Goal: Information Seeking & Learning: Learn about a topic

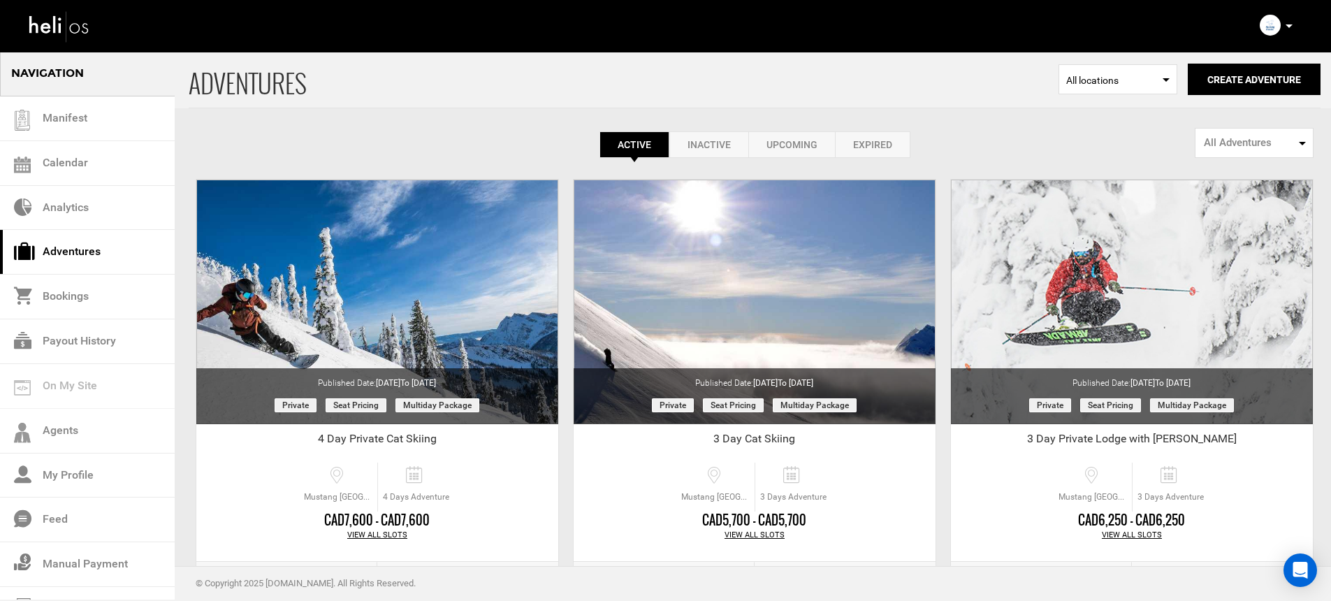
click at [1290, 26] on icon at bounding box center [1288, 25] width 7 height 3
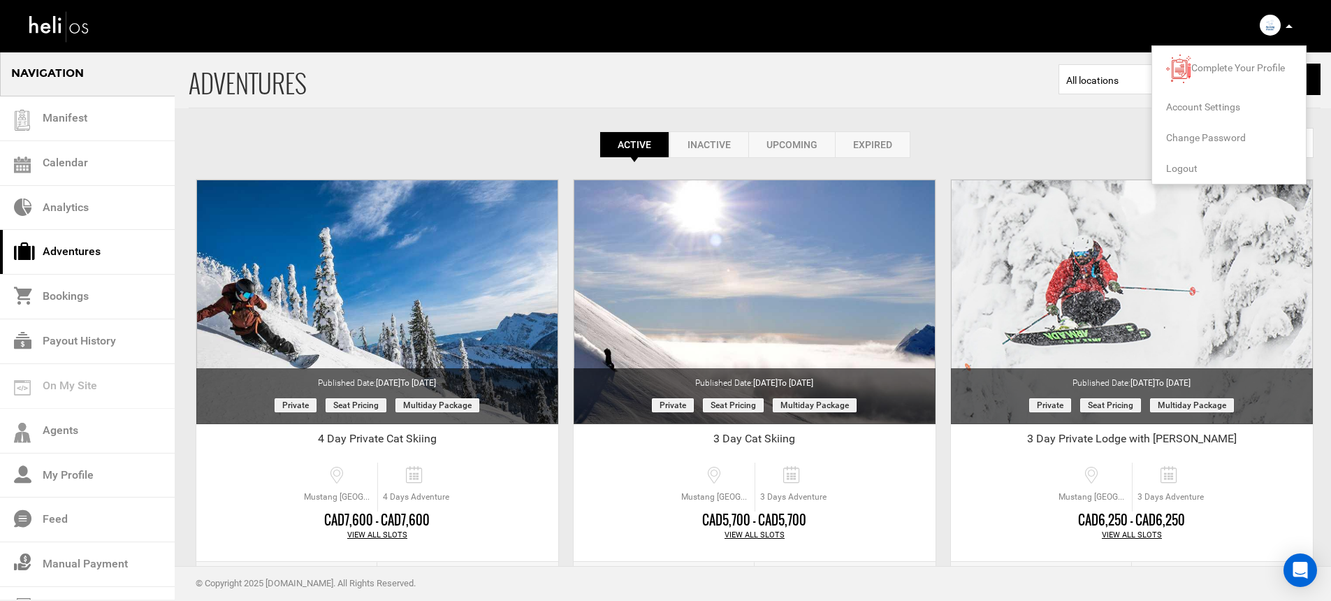
click at [1182, 164] on span "Logout" at bounding box center [1181, 168] width 31 height 11
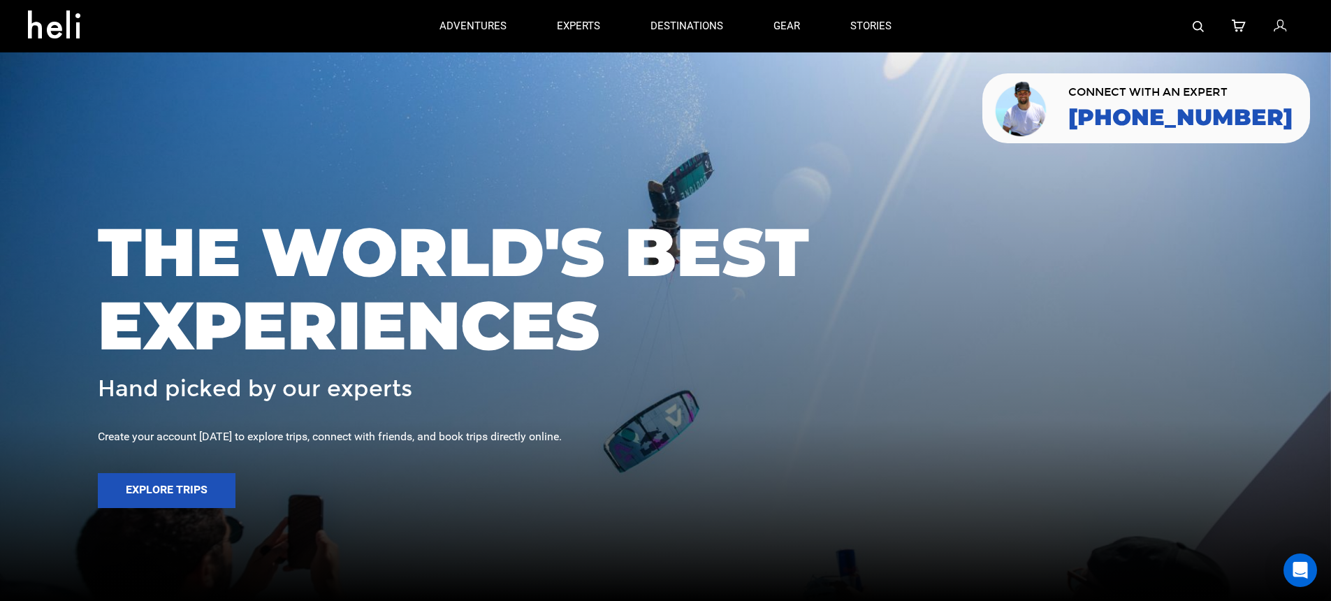
click at [1201, 27] on img at bounding box center [1198, 26] width 11 height 11
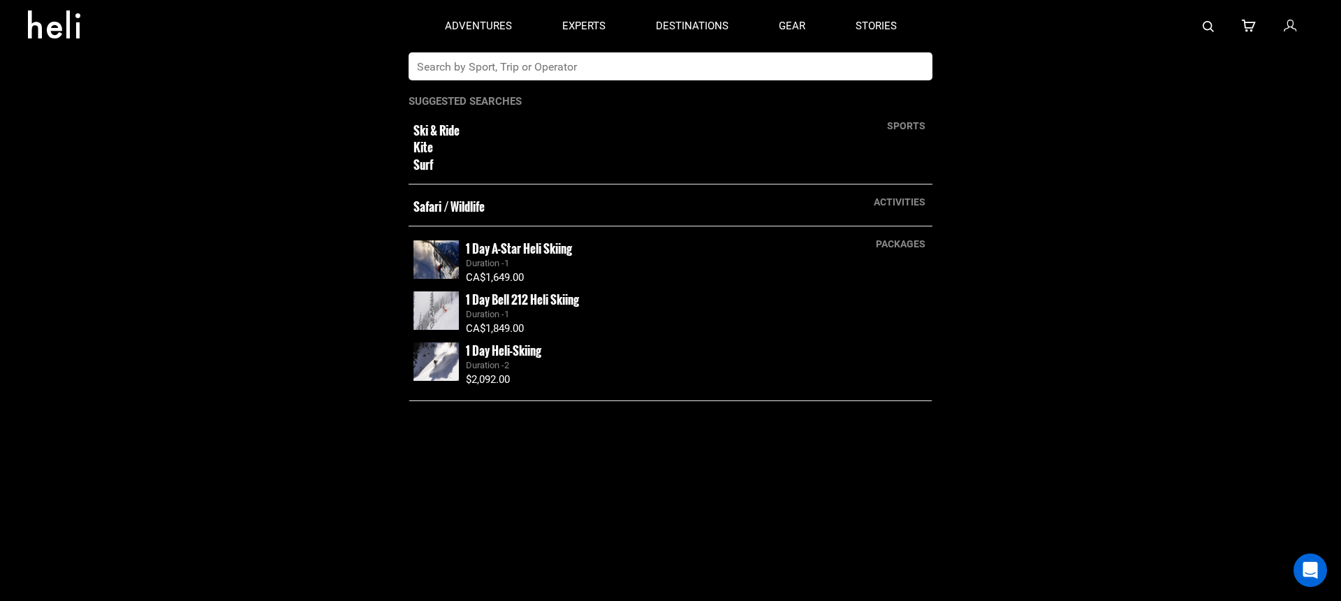
click at [683, 72] on input "text" at bounding box center [656, 66] width 495 height 28
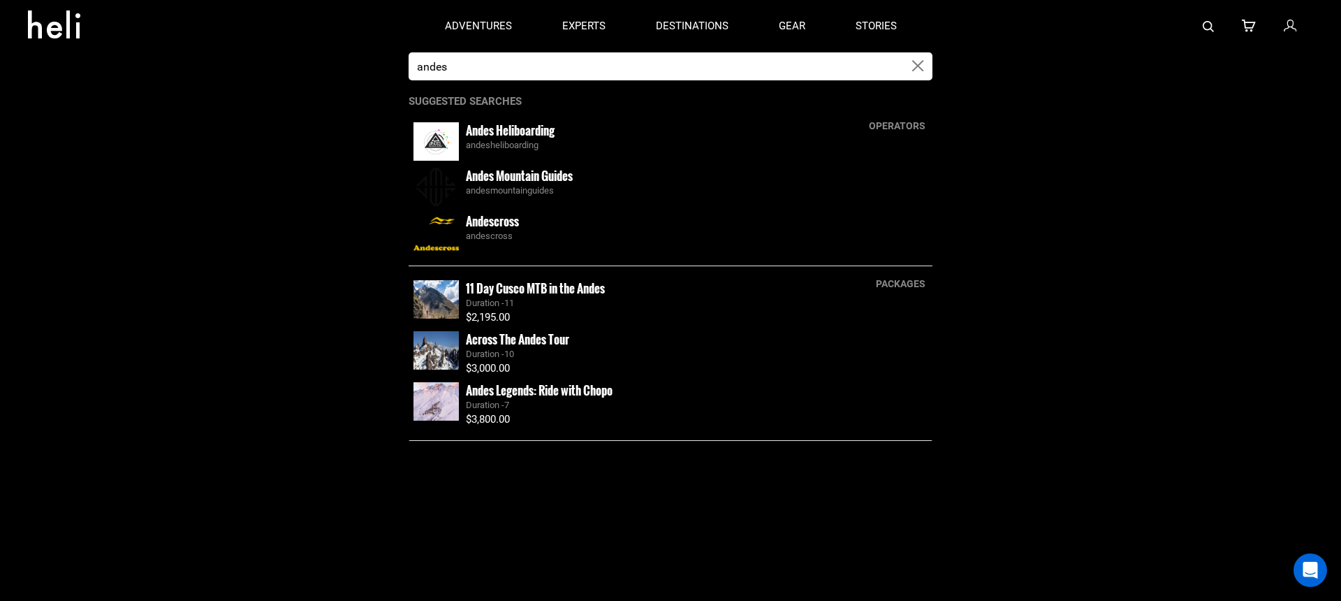
type input "andes"
click at [562, 126] on div "Andes Heliboarding andesheliboarding" at bounding box center [697, 137] width 462 height 30
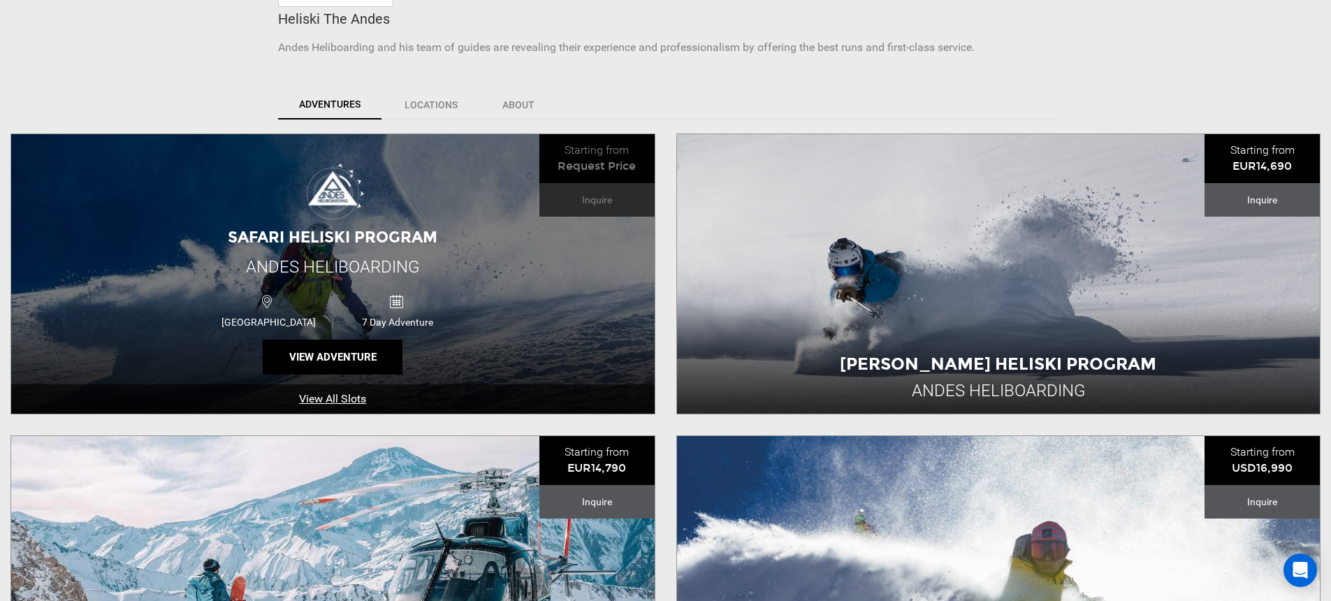
scroll to position [221, 0]
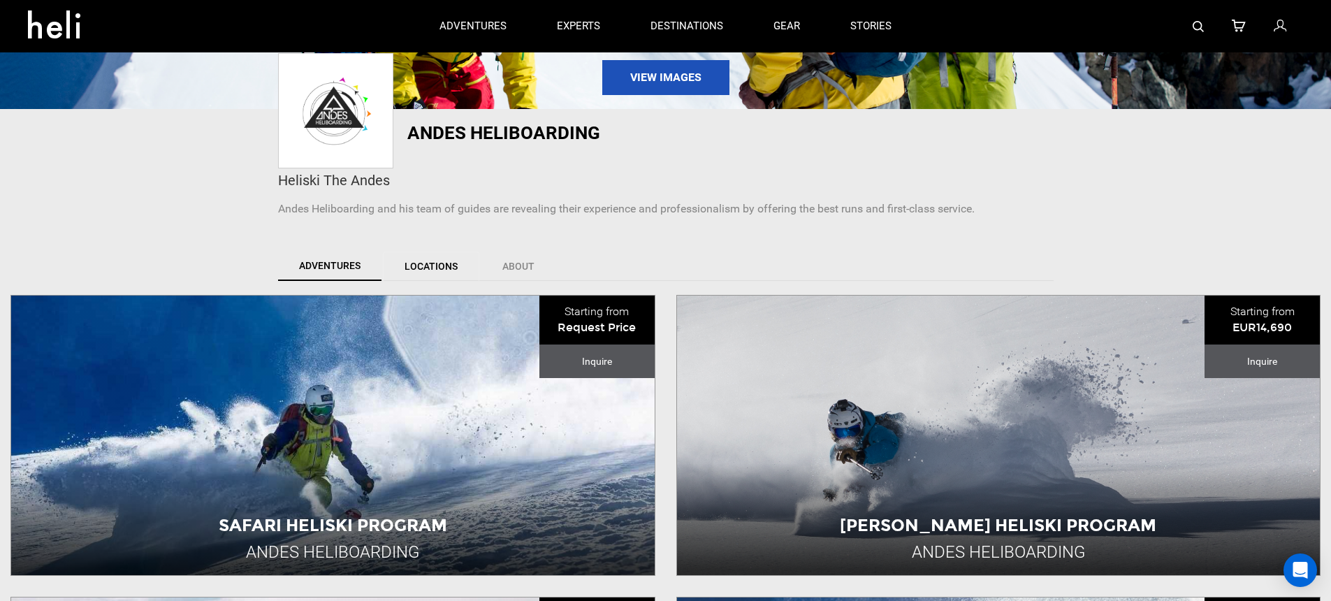
click at [436, 268] on link "Locations" at bounding box center [431, 265] width 96 height 29
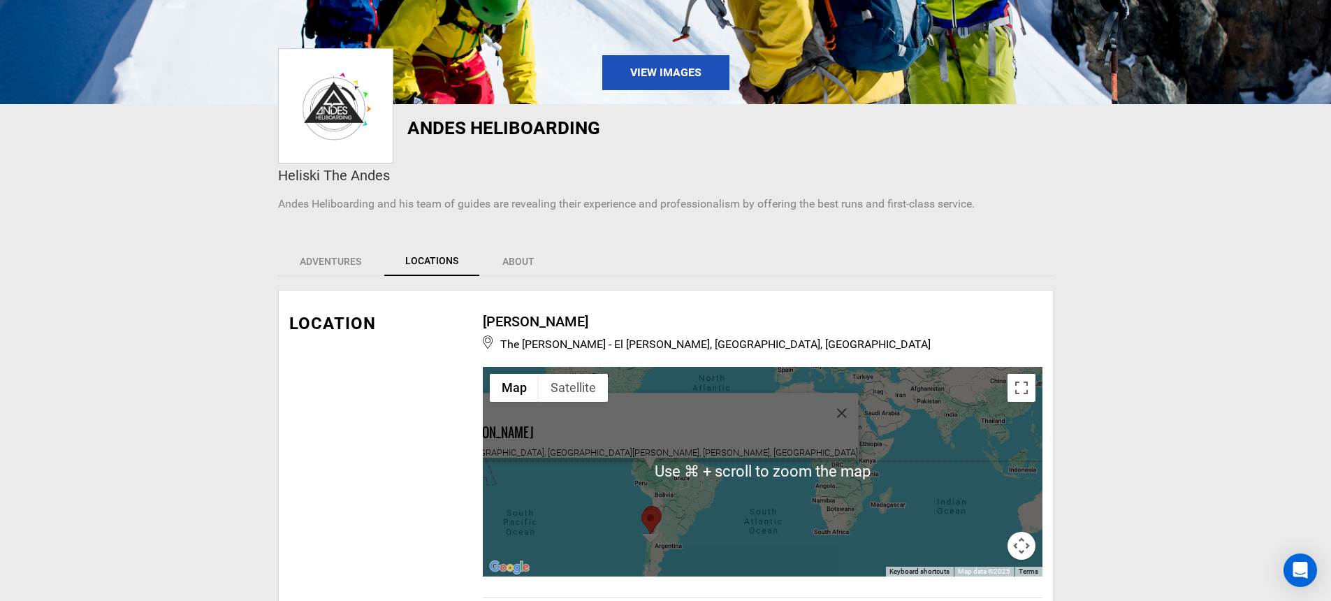
scroll to position [385, 0]
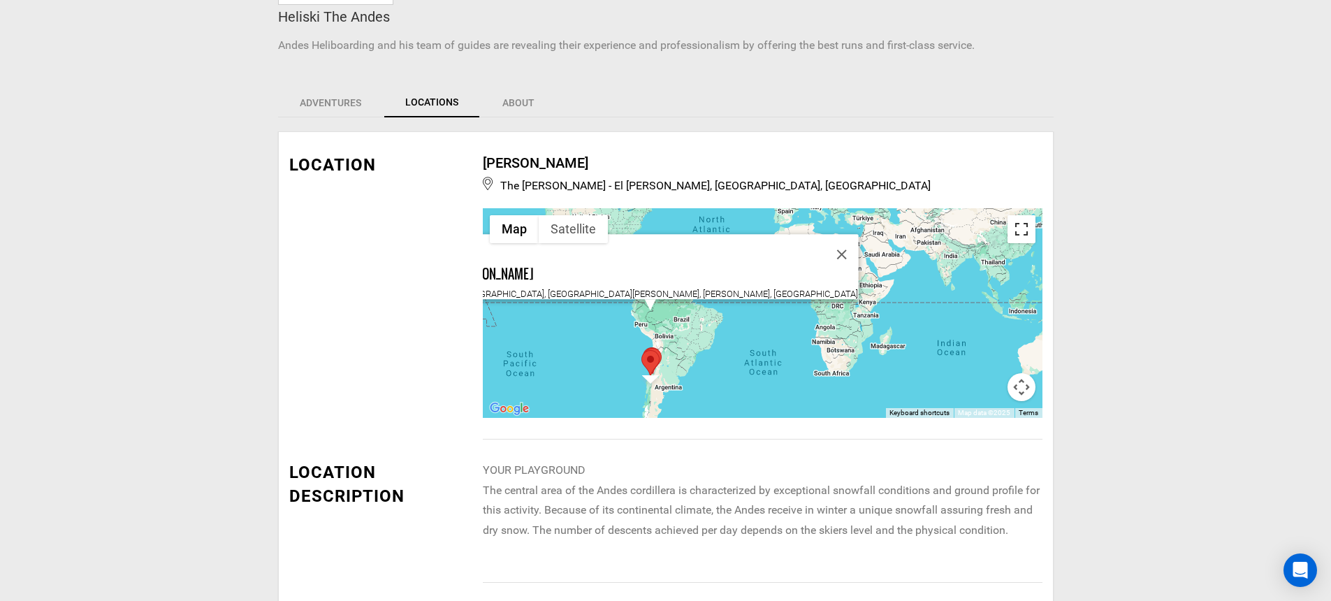
click at [1023, 228] on button "Toggle fullscreen view" at bounding box center [1021, 229] width 28 height 28
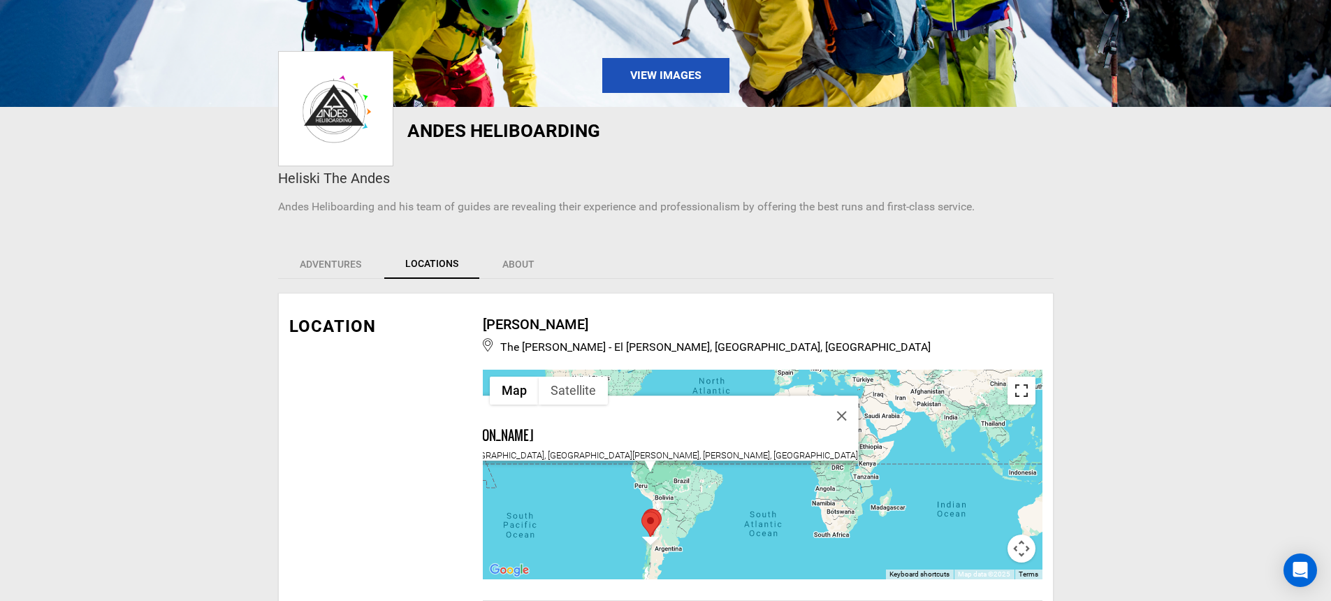
scroll to position [458, 0]
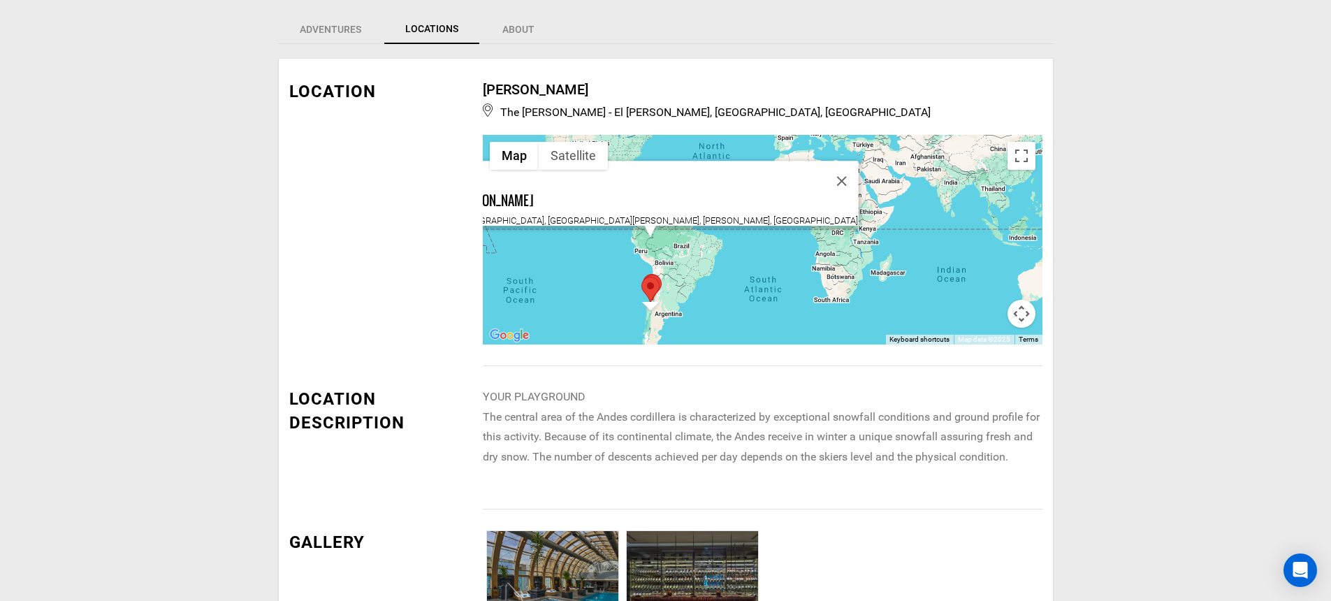
click at [1028, 315] on button "Map camera controls" at bounding box center [1021, 314] width 28 height 28
click at [988, 249] on button "Zoom in" at bounding box center [986, 244] width 28 height 28
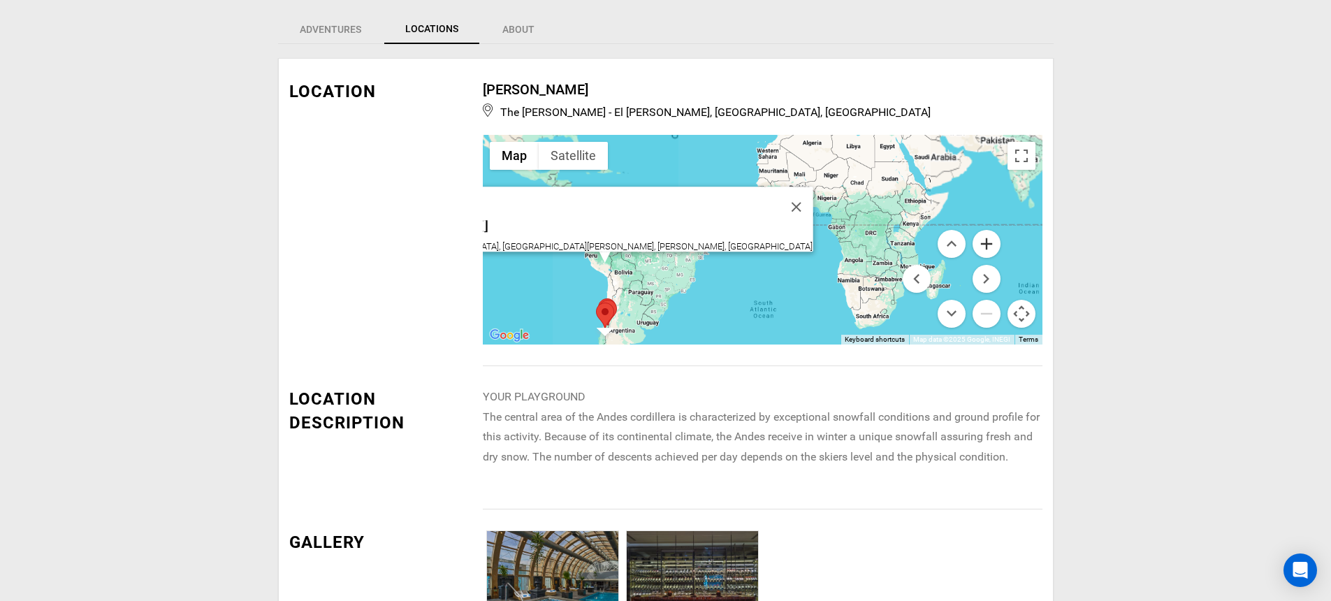
click at [988, 249] on button "Zoom in" at bounding box center [986, 244] width 28 height 28
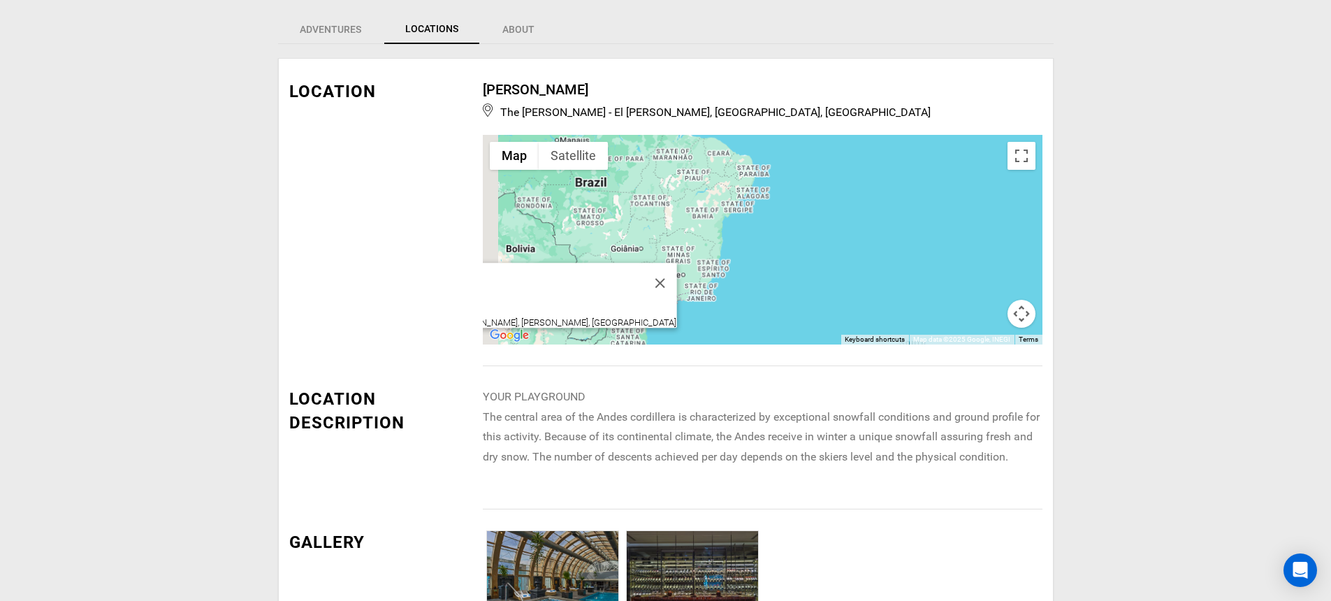
drag, startPoint x: 777, startPoint y: 270, endPoint x: 928, endPoint y: 182, distance: 175.0
click at [928, 182] on div "[PERSON_NAME] [GEOGRAPHIC_DATA], [GEOGRAPHIC_DATA][PERSON_NAME], [PERSON_NAME],…" at bounding box center [763, 240] width 560 height 210
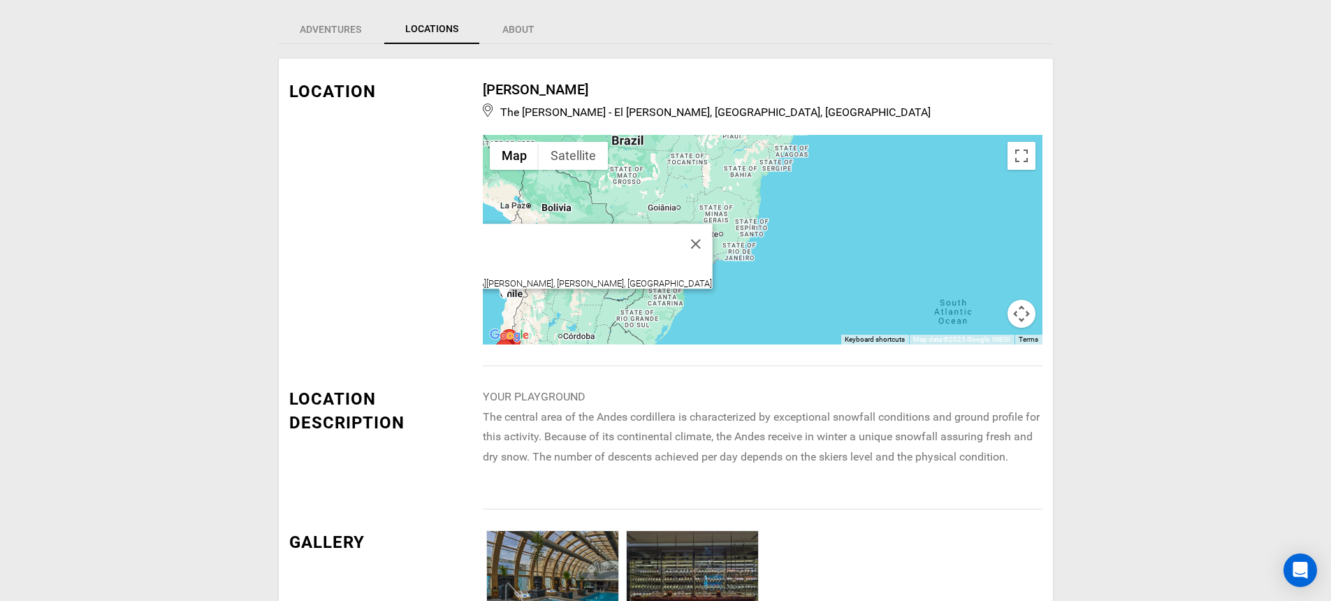
drag, startPoint x: 703, startPoint y: 287, endPoint x: 856, endPoint y: 216, distance: 168.8
click at [856, 217] on div "[PERSON_NAME] [GEOGRAPHIC_DATA], [GEOGRAPHIC_DATA][PERSON_NAME], [PERSON_NAME],…" at bounding box center [763, 240] width 560 height 210
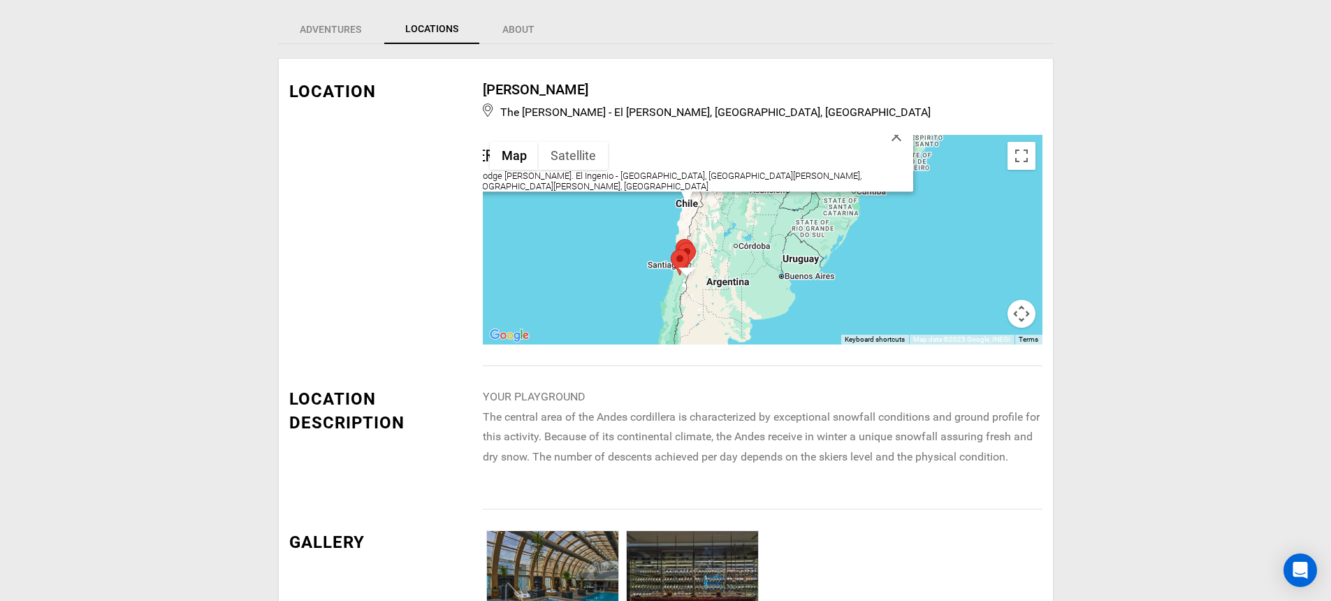
scroll to position [432, 0]
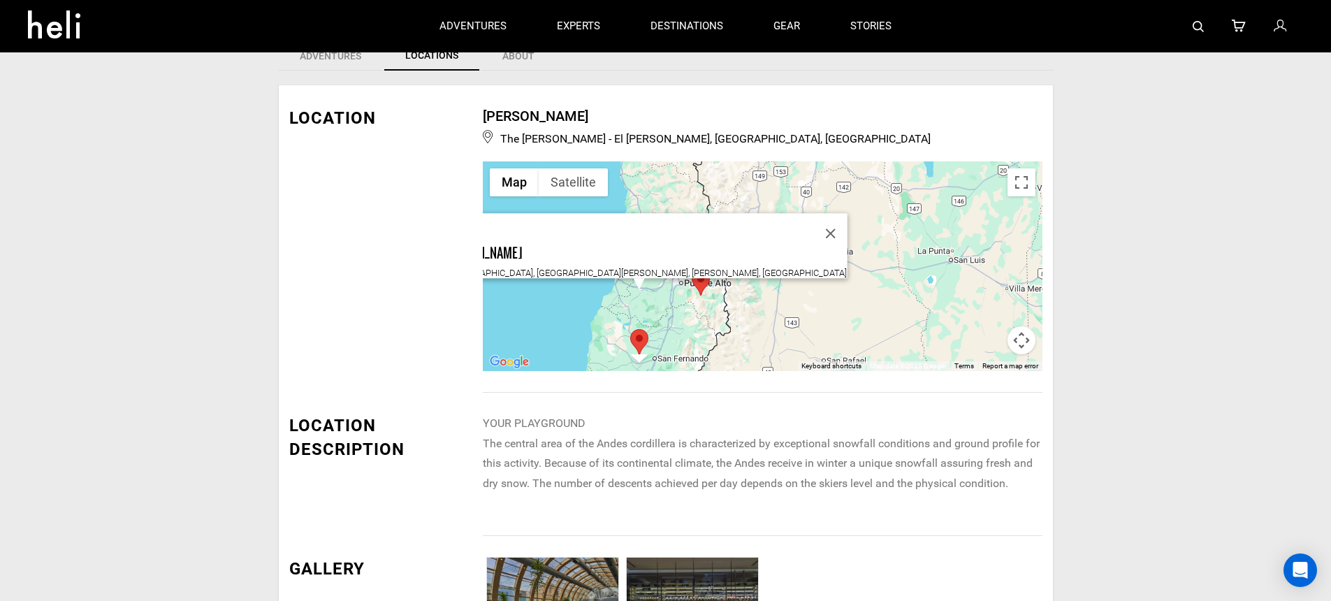
drag, startPoint x: 692, startPoint y: 315, endPoint x: 750, endPoint y: 283, distance: 66.3
click at [750, 283] on div "[PERSON_NAME] [GEOGRAPHIC_DATA], [GEOGRAPHIC_DATA][PERSON_NAME], [PERSON_NAME],…" at bounding box center [763, 266] width 560 height 210
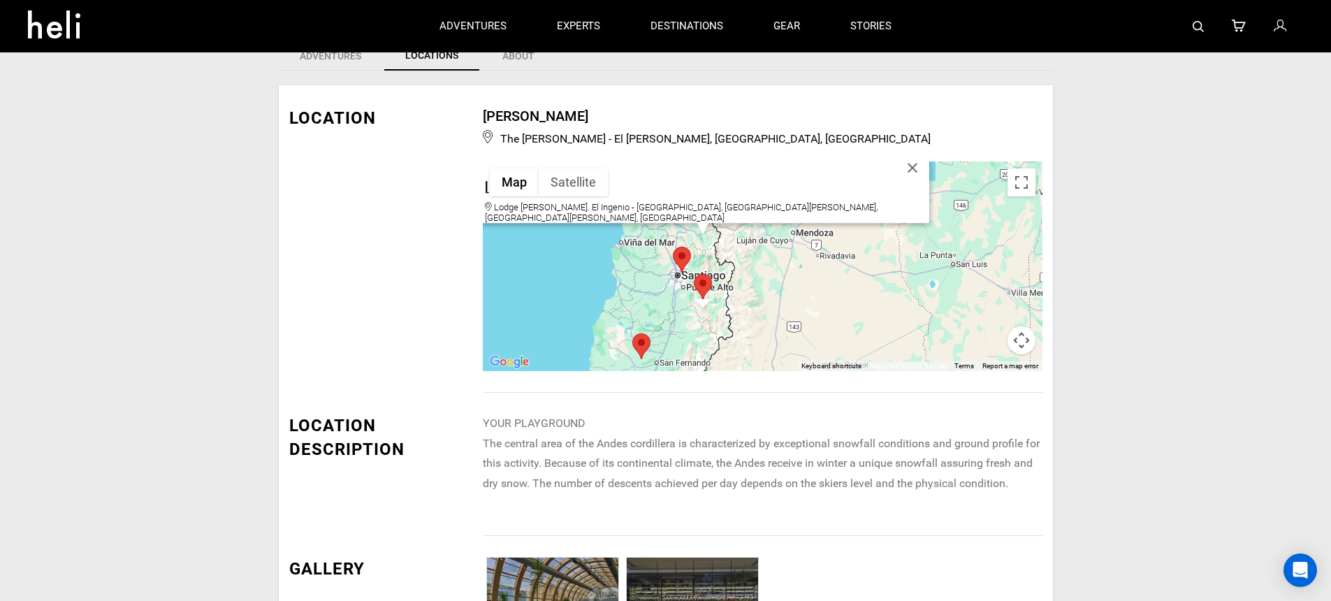
click at [703, 280] on div "[PERSON_NAME][GEOGRAPHIC_DATA] [GEOGRAPHIC_DATA]. El Ingenio - [GEOGRAPHIC_DATA…" at bounding box center [763, 266] width 560 height 210
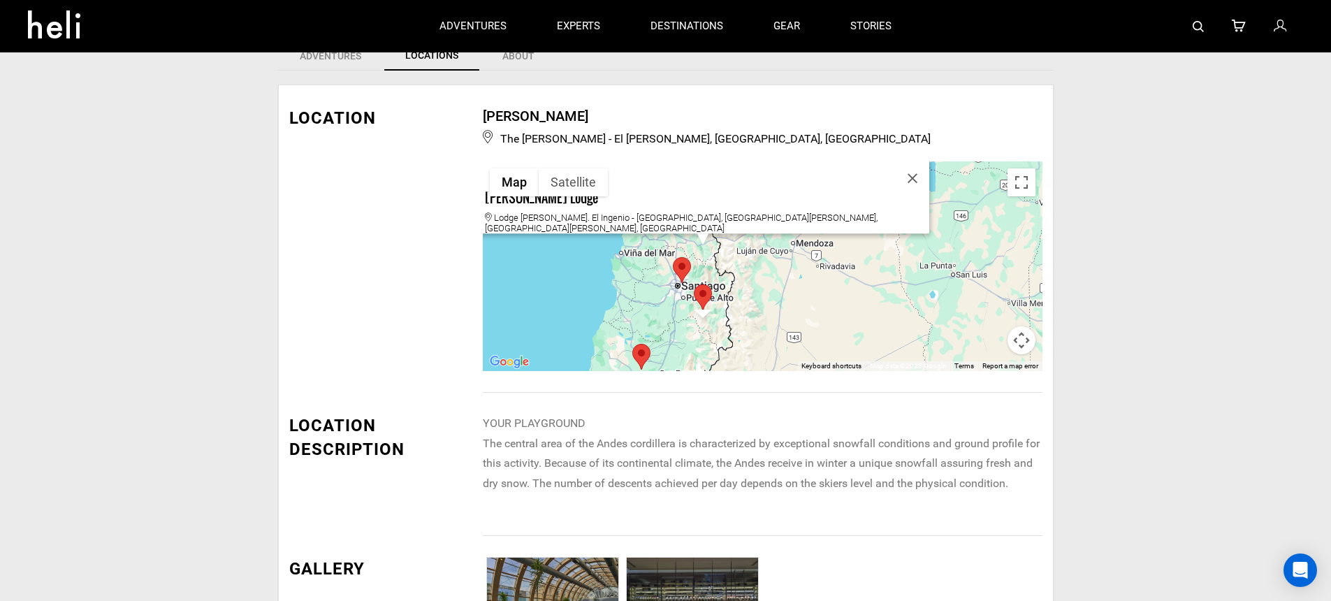
click at [694, 284] on area at bounding box center [694, 284] width 0 height 0
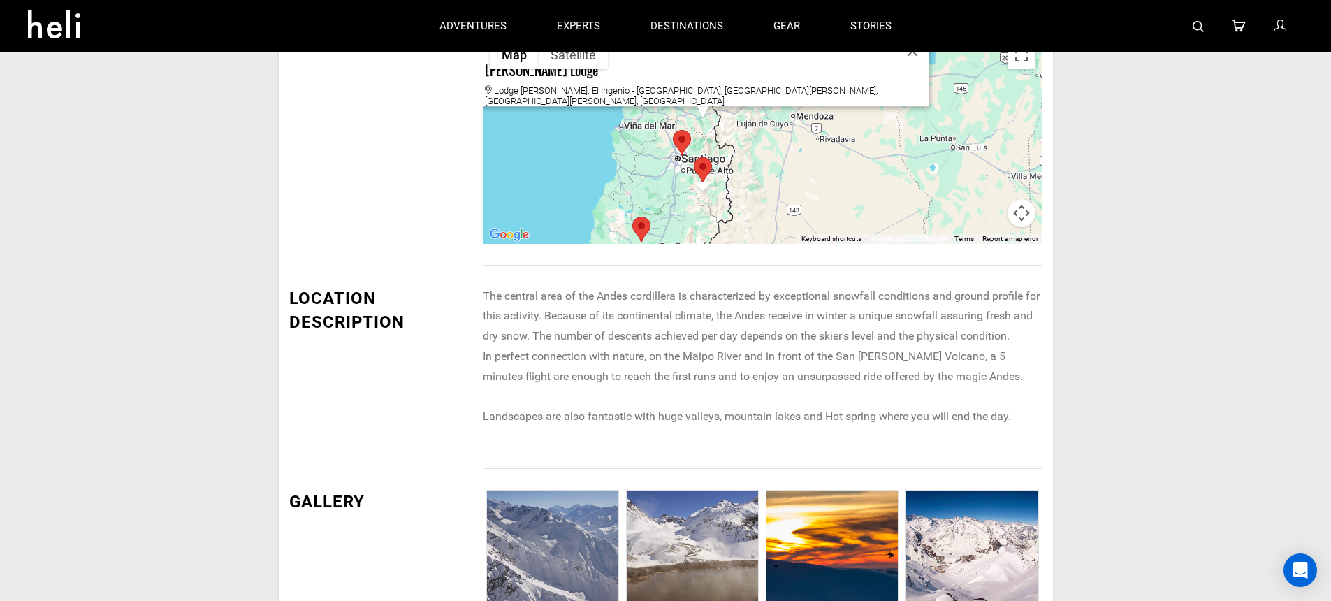
scroll to position [503, 0]
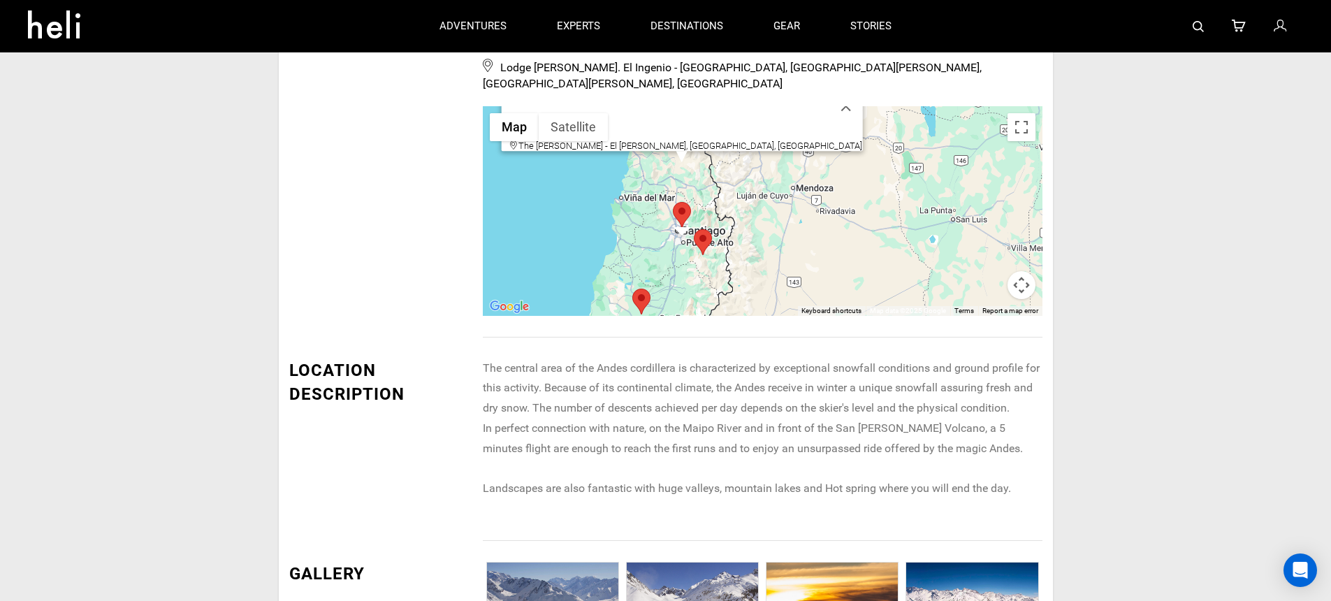
click at [681, 196] on div "[PERSON_NAME] The [PERSON_NAME] - El [PERSON_NAME], [GEOGRAPHIC_DATA], [GEOGRAP…" at bounding box center [763, 211] width 560 height 210
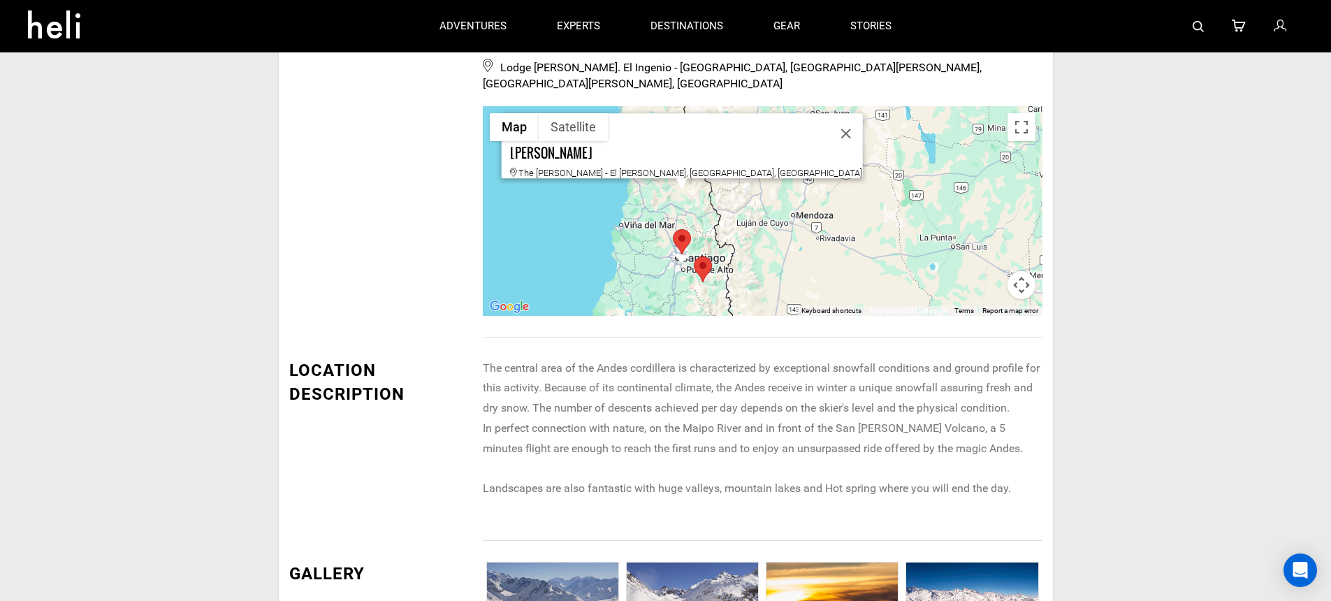
click at [673, 229] on area at bounding box center [673, 229] width 0 height 0
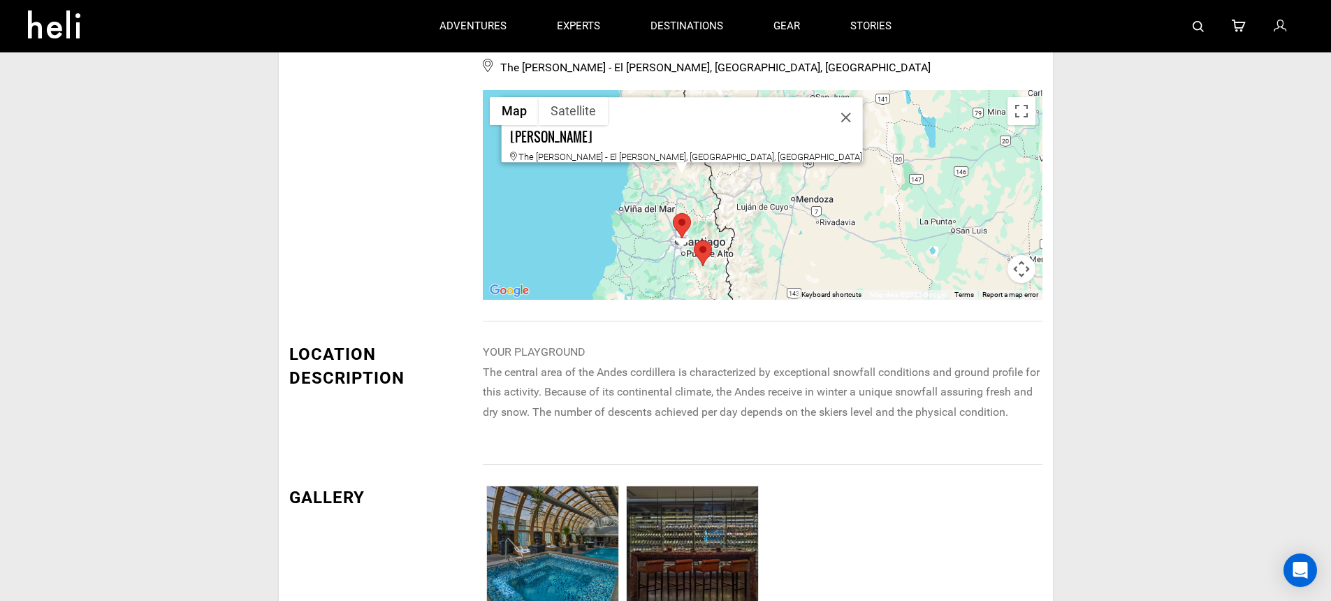
scroll to position [511, 0]
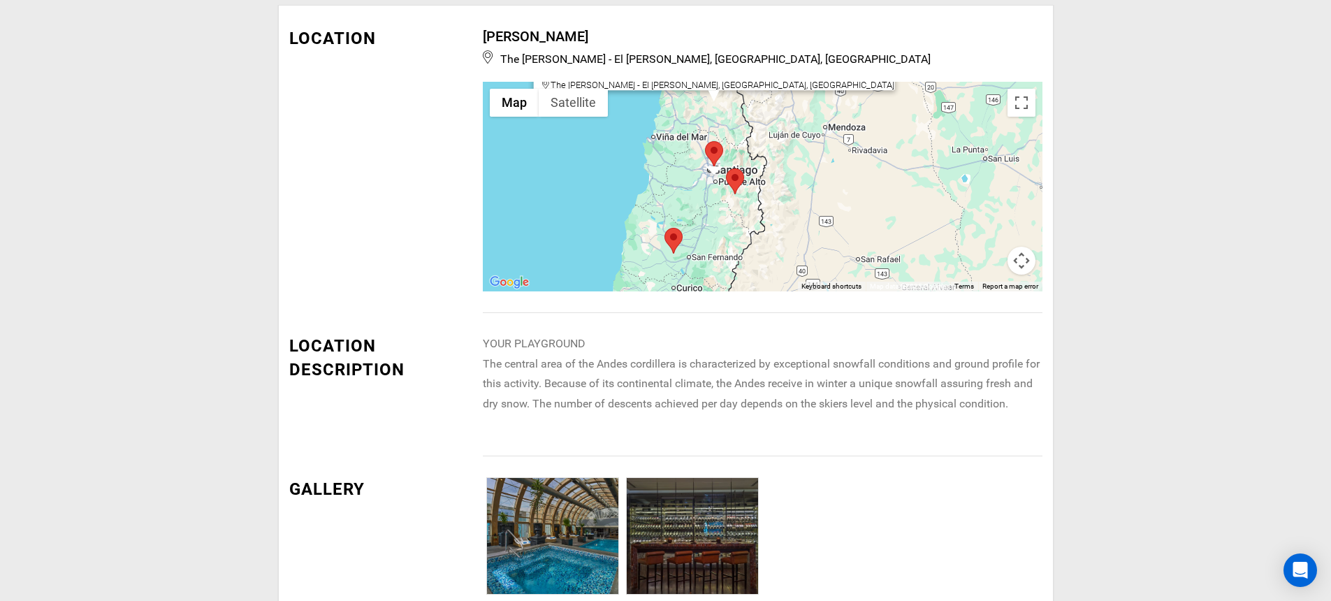
drag, startPoint x: 705, startPoint y: 273, endPoint x: 737, endPoint y: 206, distance: 74.4
click at [737, 206] on div "[PERSON_NAME] The [PERSON_NAME] - El [PERSON_NAME], [GEOGRAPHIC_DATA], [GEOGRAP…" at bounding box center [763, 187] width 560 height 210
click at [664, 224] on area at bounding box center [664, 224] width 0 height 0
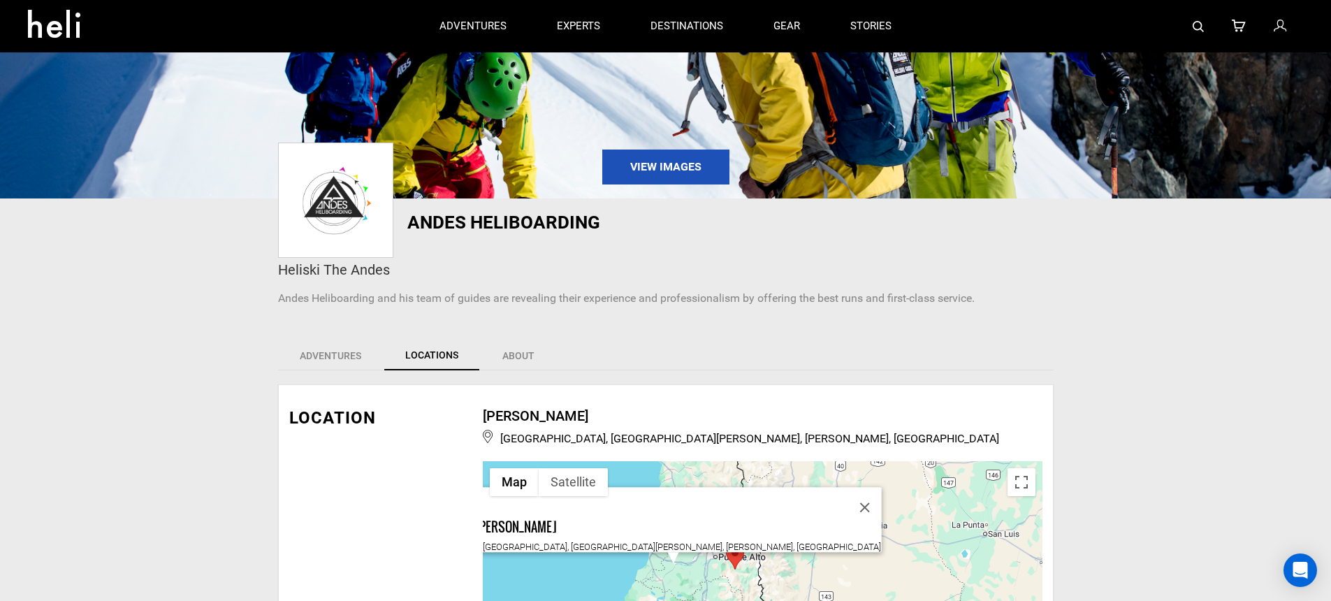
scroll to position [0, 0]
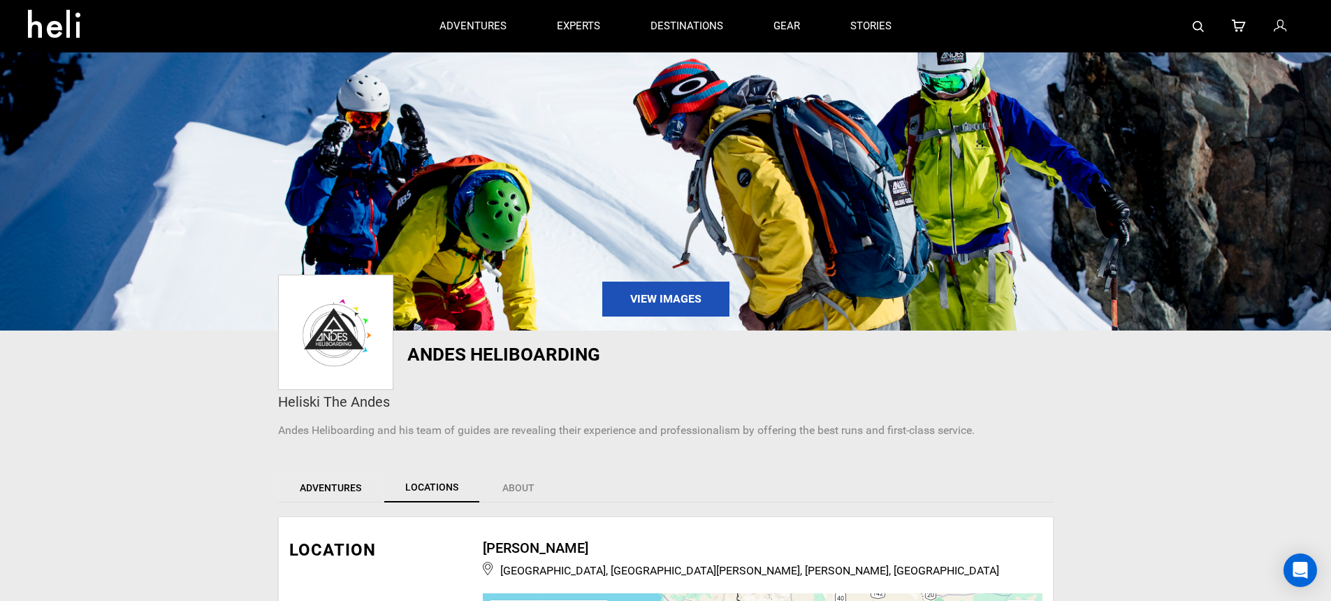
click at [326, 487] on link "Adventures" at bounding box center [330, 487] width 105 height 29
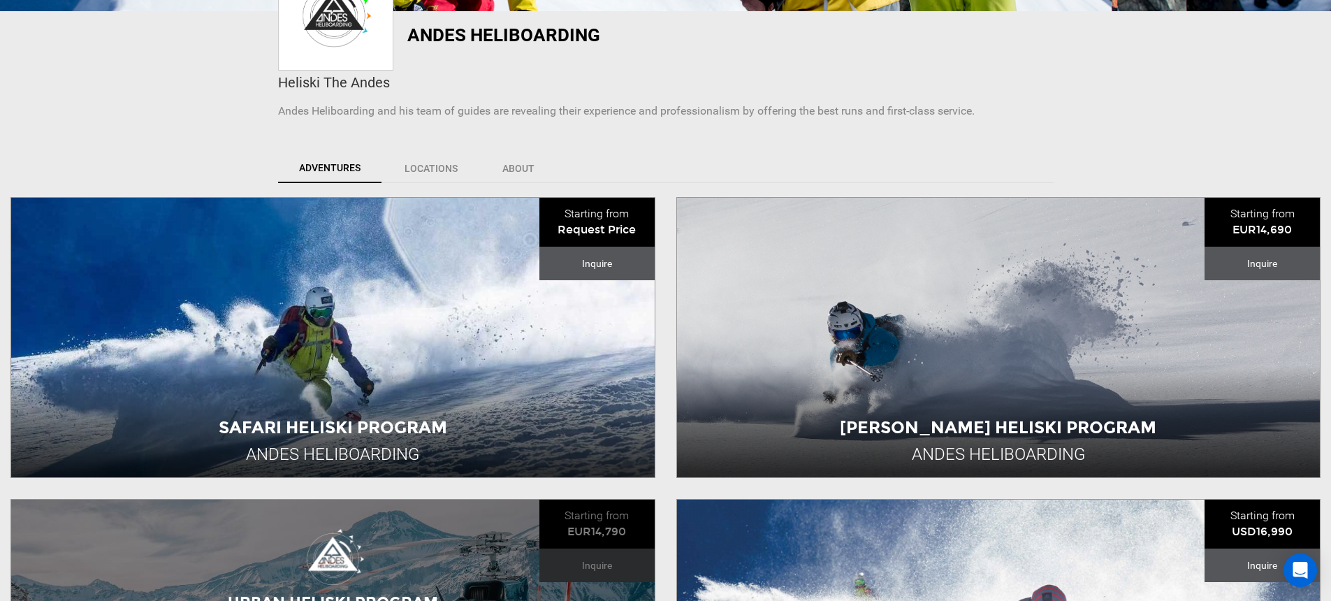
scroll to position [462, 0]
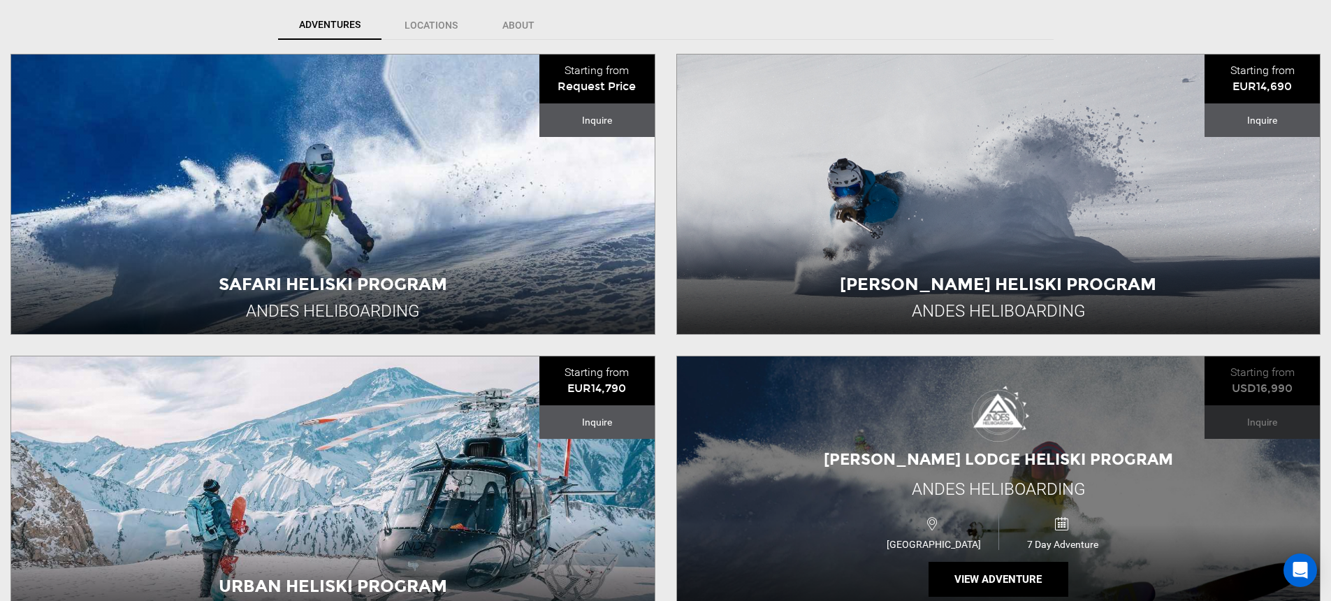
click at [945, 474] on div "[PERSON_NAME] Lodge Heliski Program Andes [GEOGRAPHIC_DATA] [GEOGRAPHIC_DATA] 7…" at bounding box center [998, 495] width 643 height 279
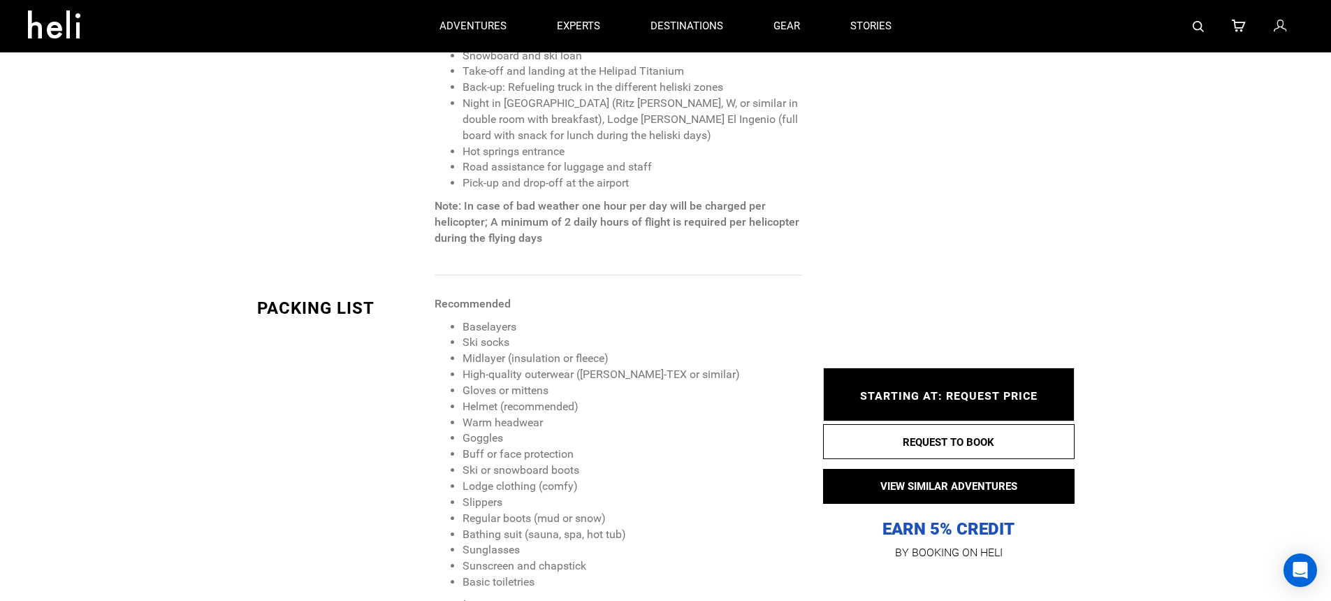
scroll to position [840, 0]
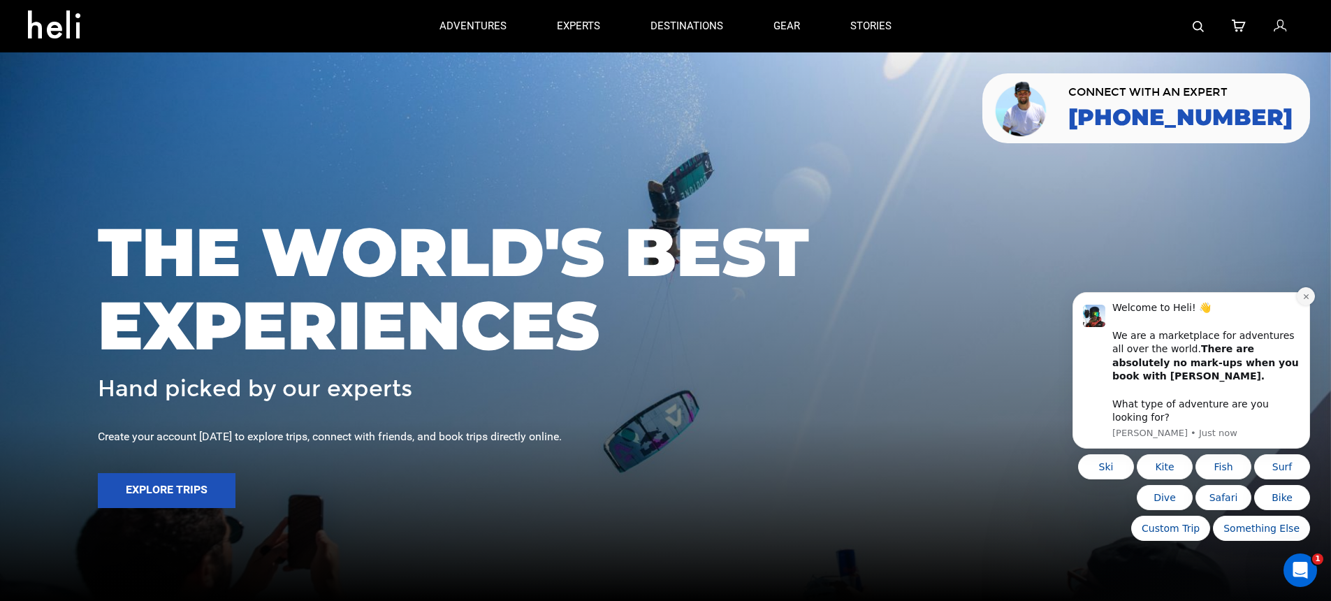
click at [1300, 305] on button "Dismiss notification" at bounding box center [1306, 296] width 18 height 18
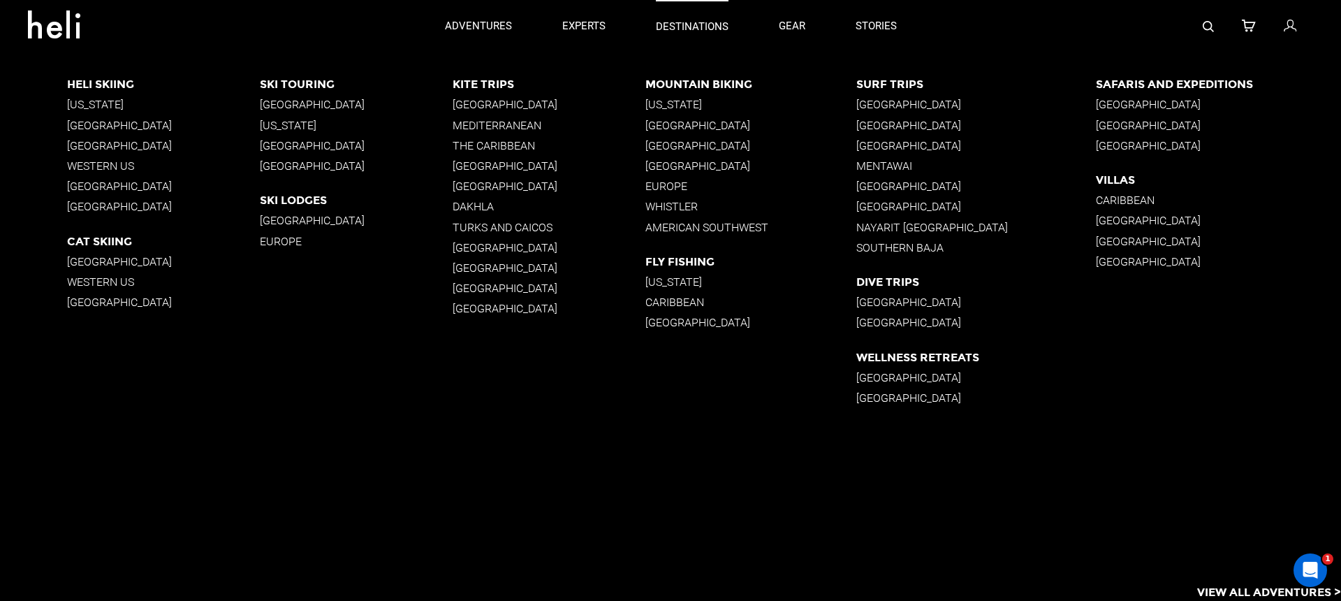
click at [686, 29] on p "destinations" at bounding box center [692, 27] width 73 height 15
drag, startPoint x: 686, startPoint y: 30, endPoint x: 574, endPoint y: 91, distance: 127.2
click at [575, 0] on div "destinations adventures experts destinations gear stories search cart sign in H…" at bounding box center [670, 0] width 1341 height 0
click at [138, 148] on p "[GEOGRAPHIC_DATA]" at bounding box center [163, 145] width 193 height 13
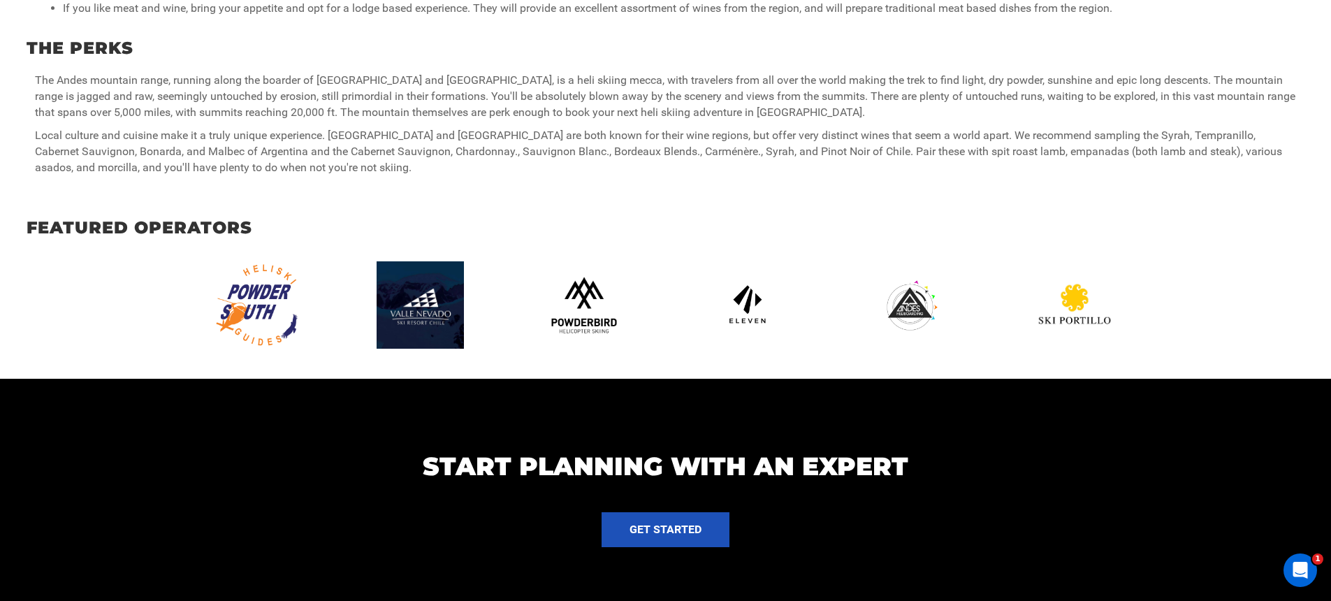
scroll to position [699, 0]
